Goal: Check status

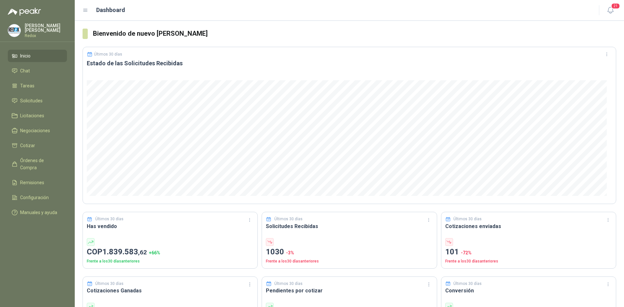
click at [24, 25] on div "[PERSON_NAME]" at bounding box center [37, 30] width 59 height 14
click at [609, 12] on icon "button" at bounding box center [611, 10] width 6 height 6
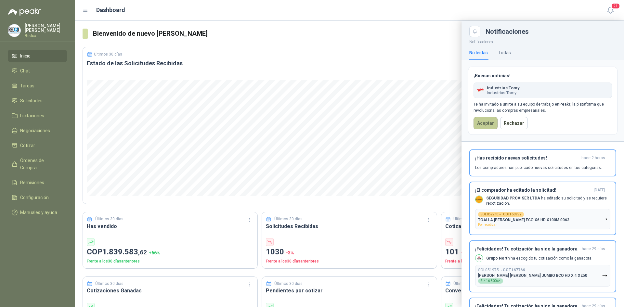
click at [481, 123] on button "Aceptar" at bounding box center [486, 123] width 24 height 12
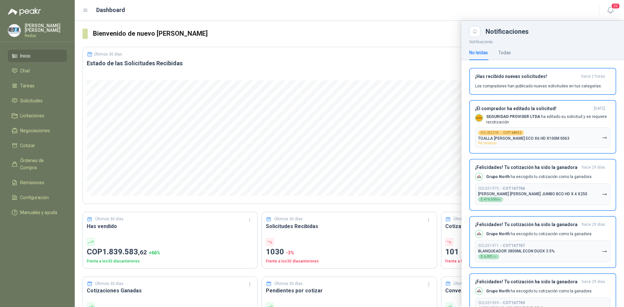
click at [256, 43] on div at bounding box center [349, 164] width 549 height 286
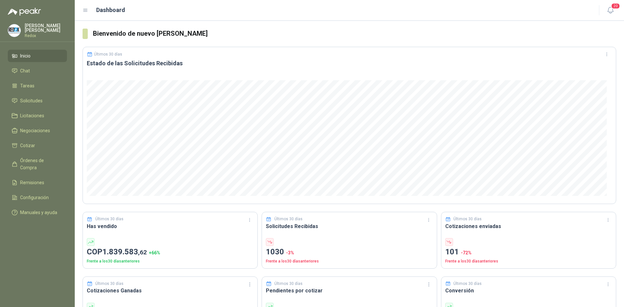
click at [31, 34] on p "Redox" at bounding box center [46, 36] width 42 height 4
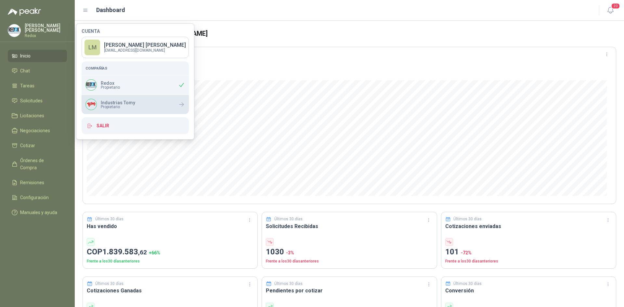
click at [110, 102] on p "Industrias Tomy" at bounding box center [118, 102] width 34 height 5
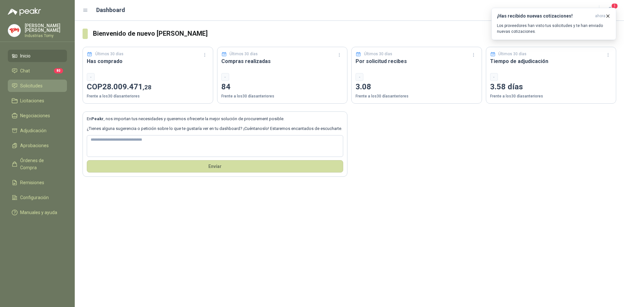
click at [35, 86] on span "Solicitudes" at bounding box center [31, 85] width 22 height 7
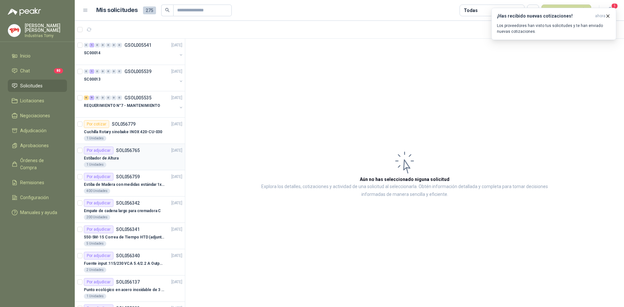
click at [126, 156] on div "Estibador de Altura" at bounding box center [133, 158] width 99 height 8
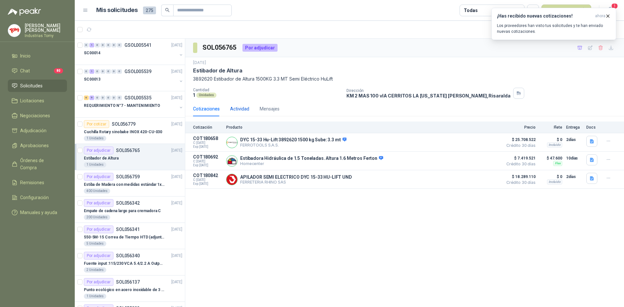
click at [243, 110] on div "Actividad" at bounding box center [239, 108] width 19 height 7
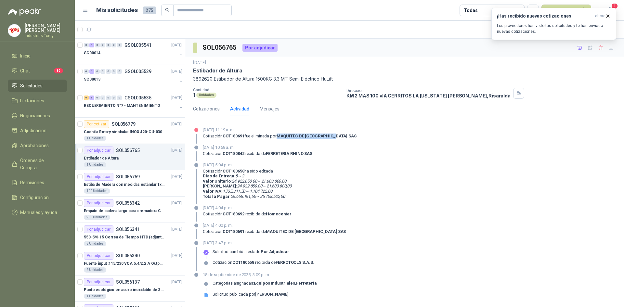
drag, startPoint x: 281, startPoint y: 138, endPoint x: 381, endPoint y: 135, distance: 99.5
click at [380, 135] on div "19 de septiembre de 2025, 11:19 a. m. Cotización COT180691 fue eliminada por MA…" at bounding box center [404, 135] width 423 height 17
click at [381, 135] on div "19 de septiembre de 2025, 11:19 a. m. Cotización COT180691 fue eliminada por MA…" at bounding box center [404, 135] width 423 height 17
click at [607, 14] on icon "button" at bounding box center [608, 16] width 6 height 6
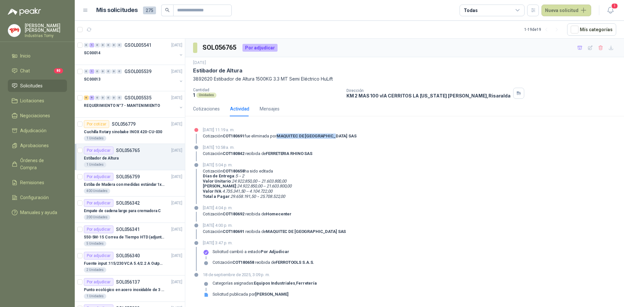
drag, startPoint x: 281, startPoint y: 134, endPoint x: 354, endPoint y: 143, distance: 73.7
click at [354, 143] on div "19 de septiembre de 2025, 11:19 a. m. Cotización COT180691 fue eliminada por MA…" at bounding box center [404, 135] width 423 height 17
